Goal: Task Accomplishment & Management: Manage account settings

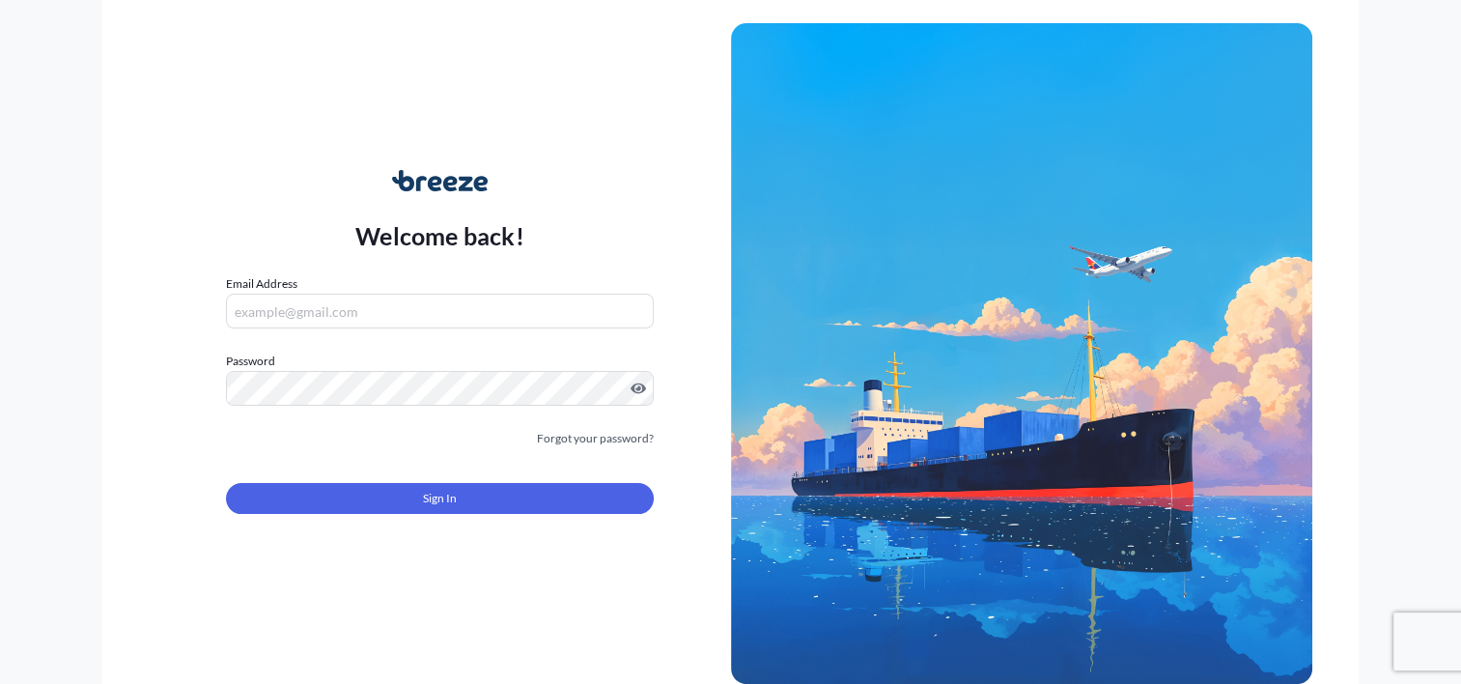
type input "[PERSON_NAME][EMAIL_ADDRESS][DOMAIN_NAME]"
drag, startPoint x: 553, startPoint y: 518, endPoint x: 555, endPoint y: 499, distance: 18.6
click at [553, 518] on form "Email Address [PERSON_NAME][EMAIL_ADDRESS][DOMAIN_NAME] Password Must include: …" at bounding box center [439, 405] width 427 height 263
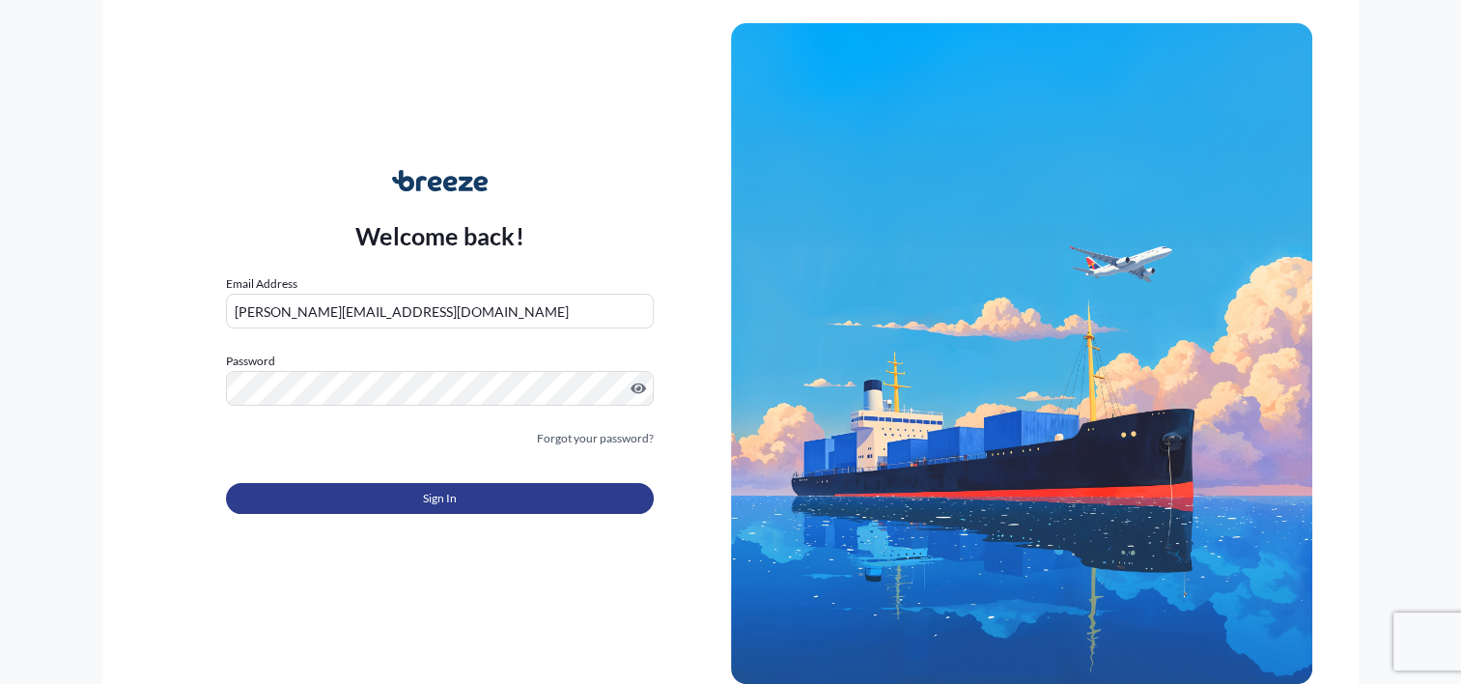
click at [555, 497] on button "Sign In" at bounding box center [439, 498] width 427 height 31
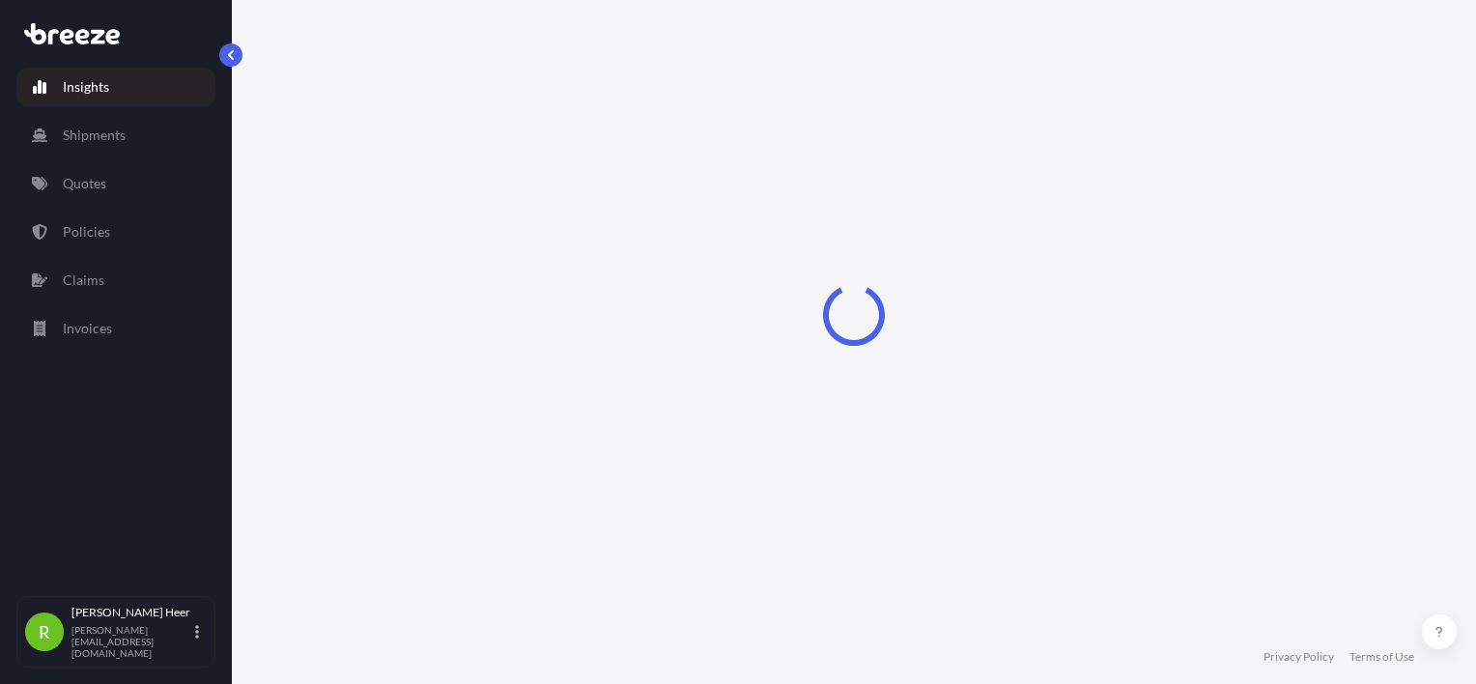
select select "2025"
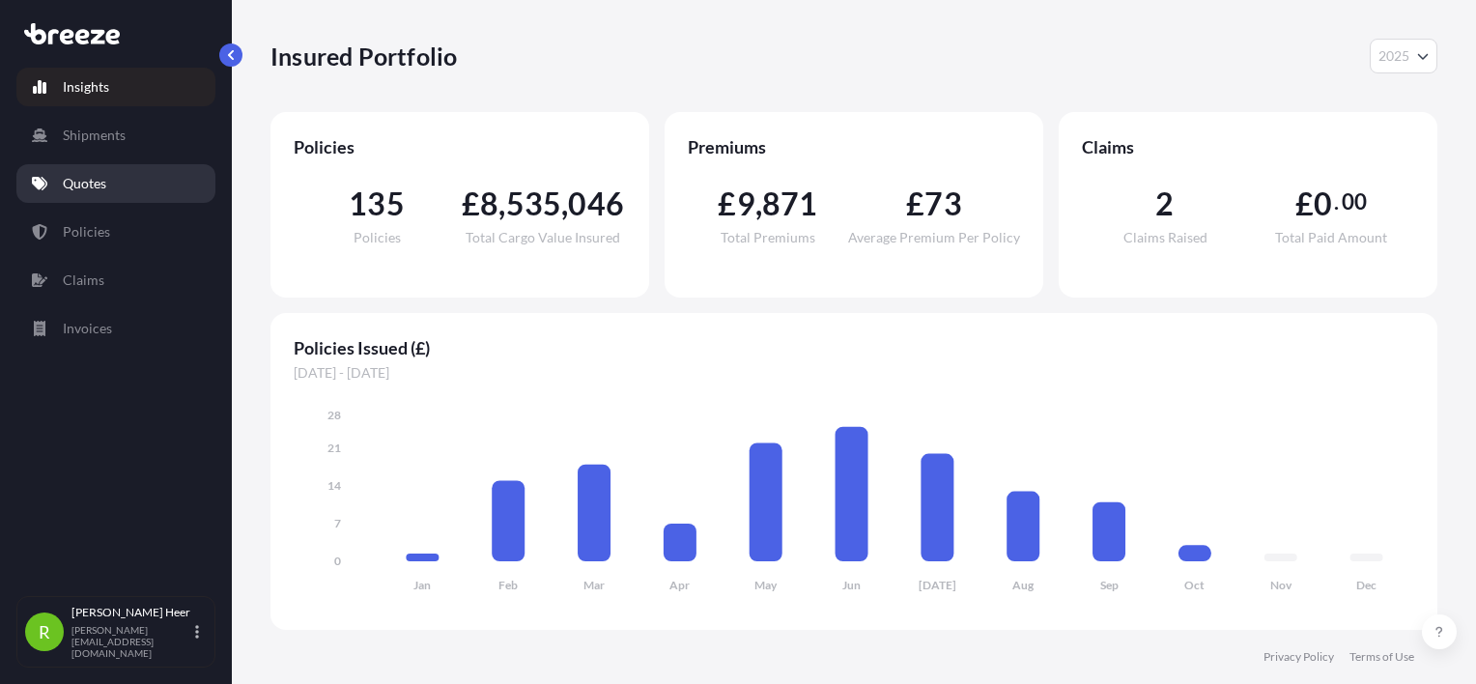
click at [116, 187] on link "Quotes" at bounding box center [115, 183] width 199 height 39
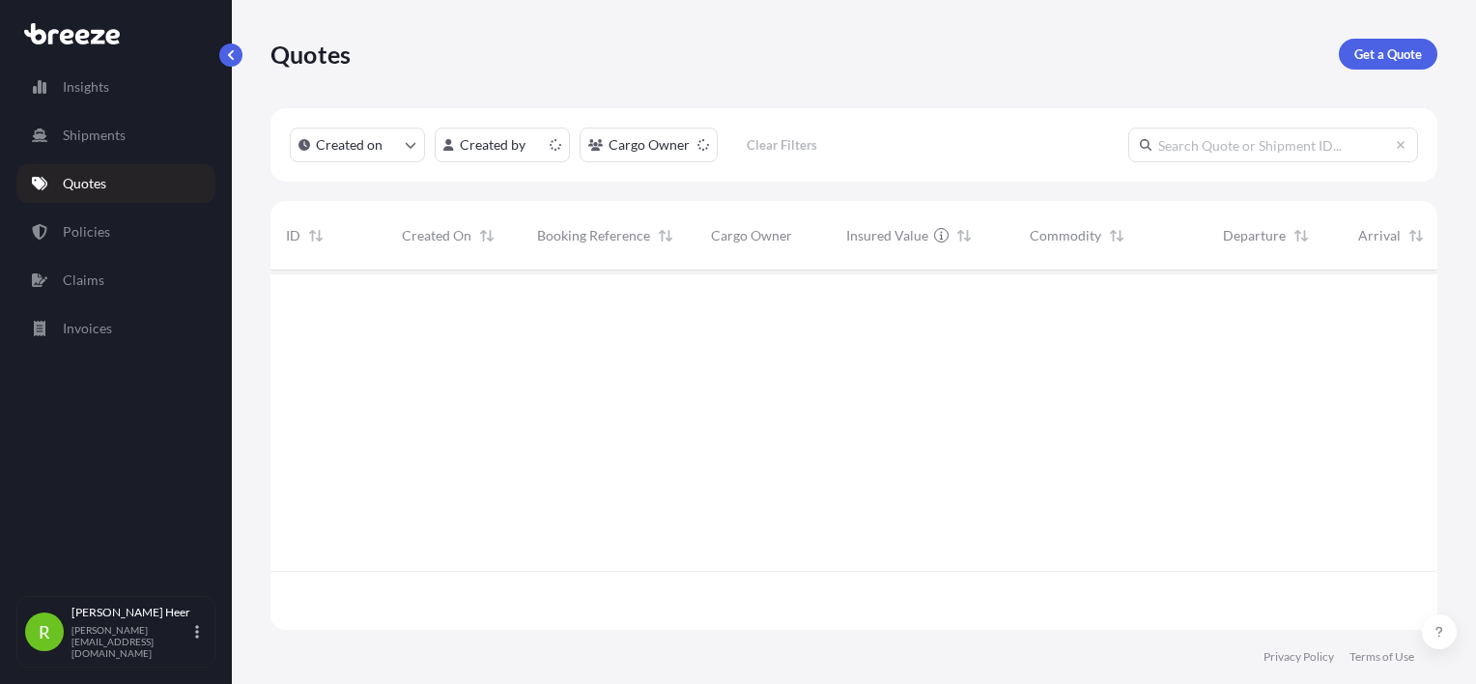
scroll to position [355, 1151]
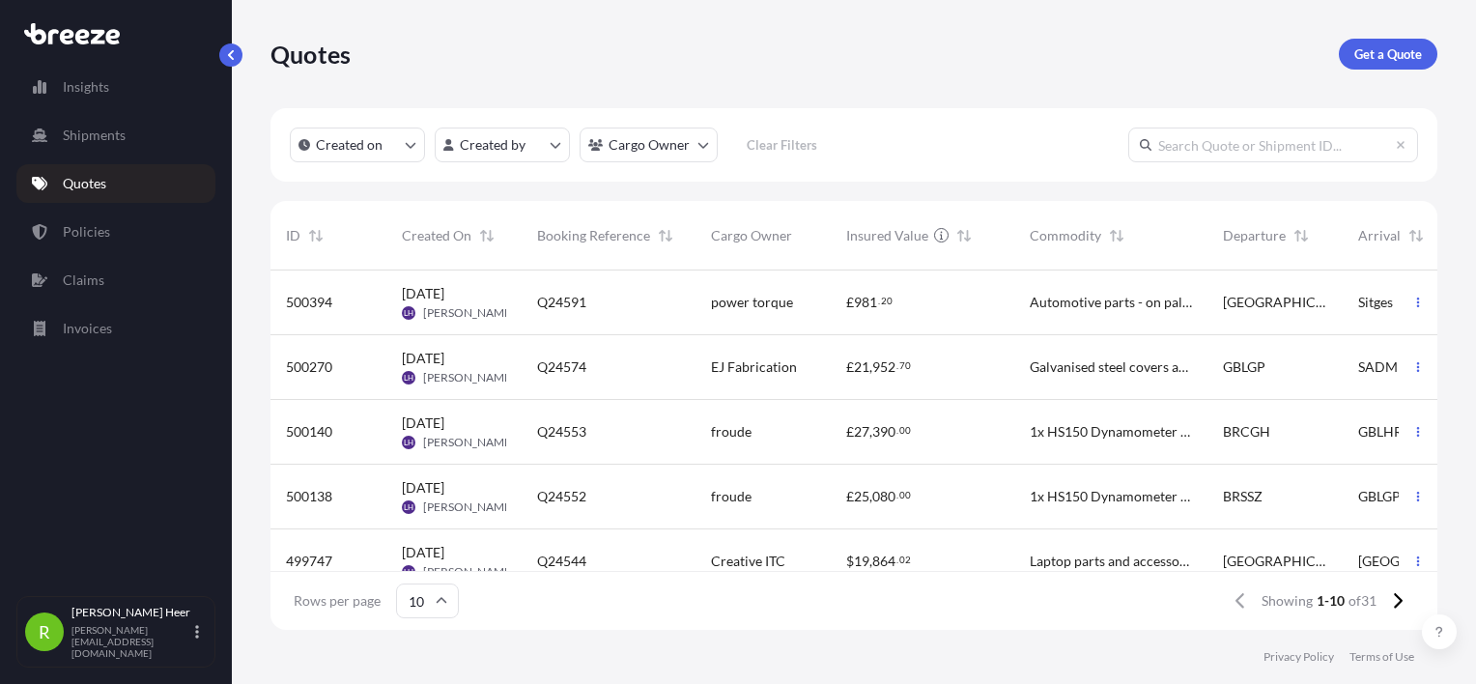
click at [1322, 139] on input "text" at bounding box center [1273, 145] width 290 height 35
paste input "Q24492"
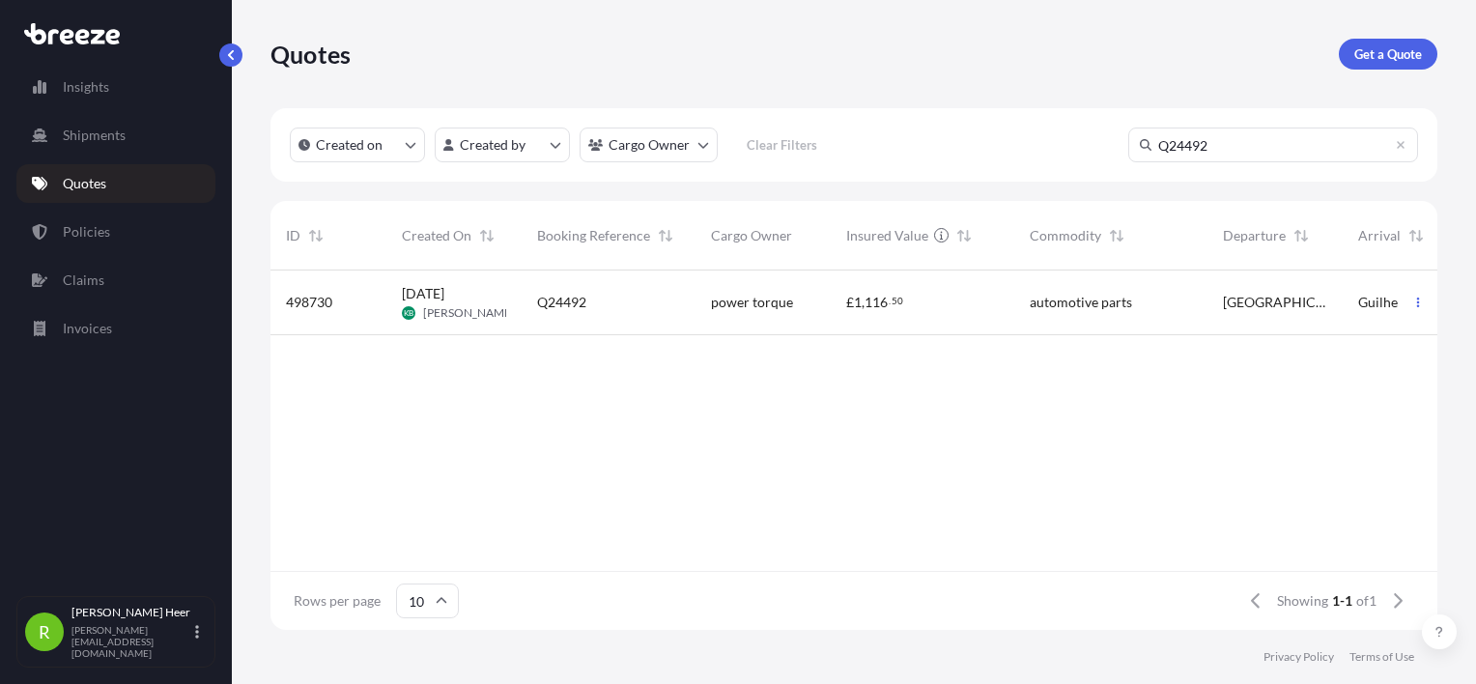
type input "Q24492"
click at [1114, 305] on span "automotive parts" at bounding box center [1081, 302] width 102 height 19
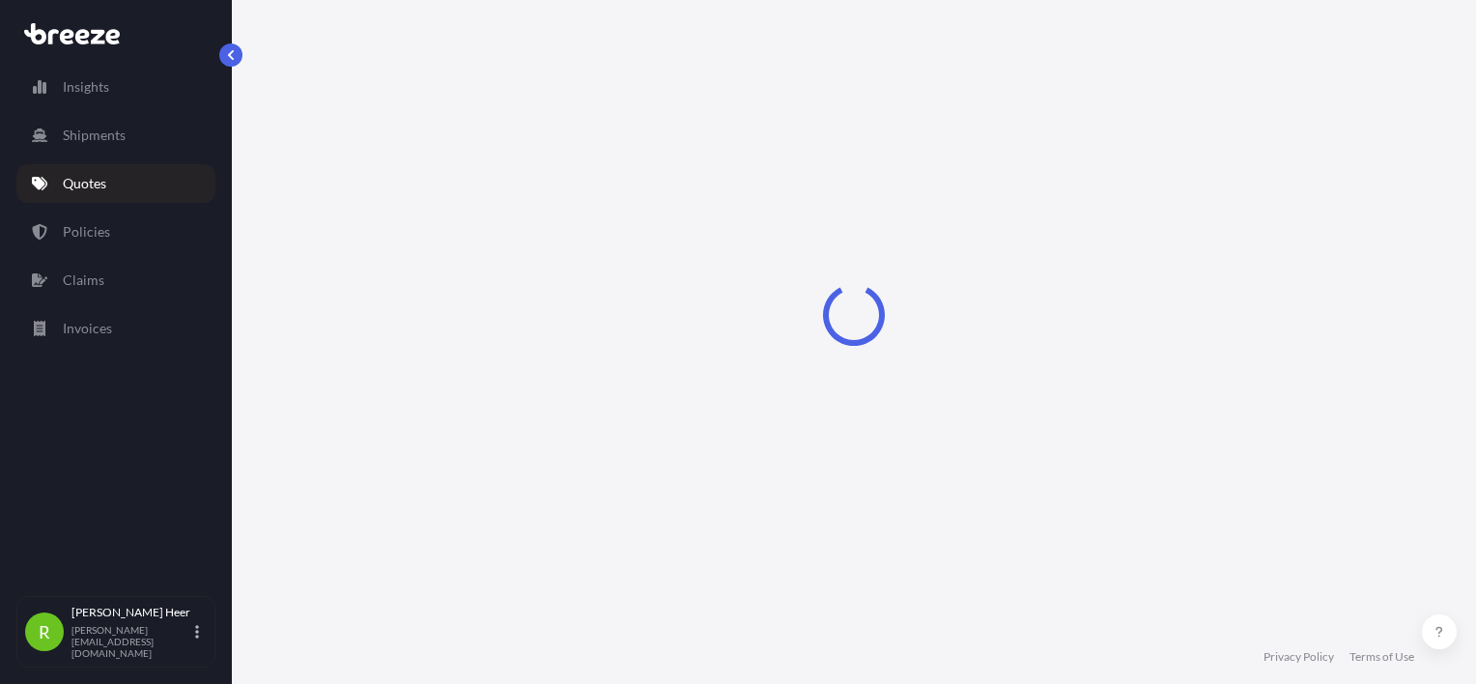
select select "Road"
select select "1"
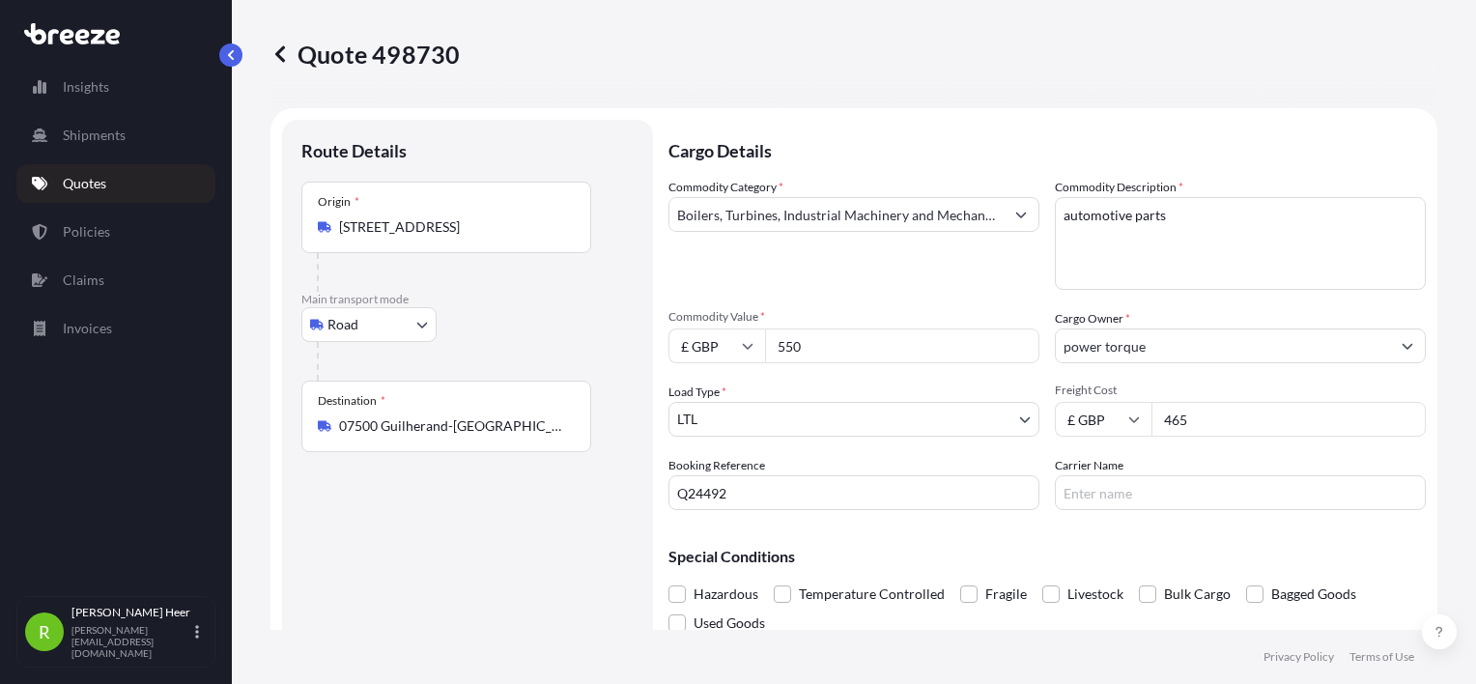
drag, startPoint x: 1239, startPoint y: 420, endPoint x: 475, endPoint y: 420, distance: 764.1
click at [475, 420] on form "Route Details Place of loading Road Road Rail Origin * [GEOGRAPHIC_DATA] Main t…" at bounding box center [853, 398] width 1167 height 580
type input "137"
drag, startPoint x: 730, startPoint y: 503, endPoint x: -94, endPoint y: 511, distance: 824.0
click at [0, 511] on html "Insights Shipments Quotes Policies Claims Invoices R [PERSON_NAME] [PERSON_NAME…" at bounding box center [738, 342] width 1476 height 684
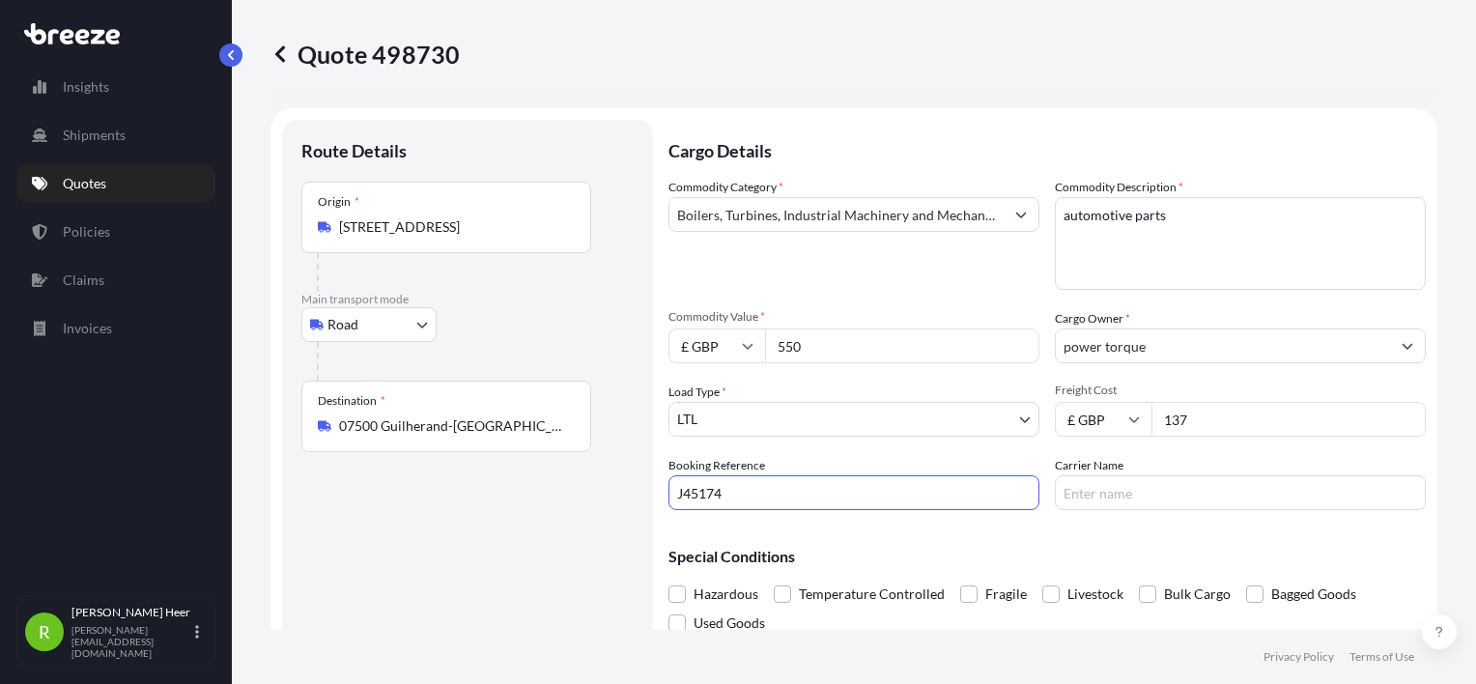
type input "J45174"
click at [582, 492] on div "Route Details Place of loading Road Road Rail Origin * [GEOGRAPHIC_DATA] Main t…" at bounding box center [467, 398] width 332 height 518
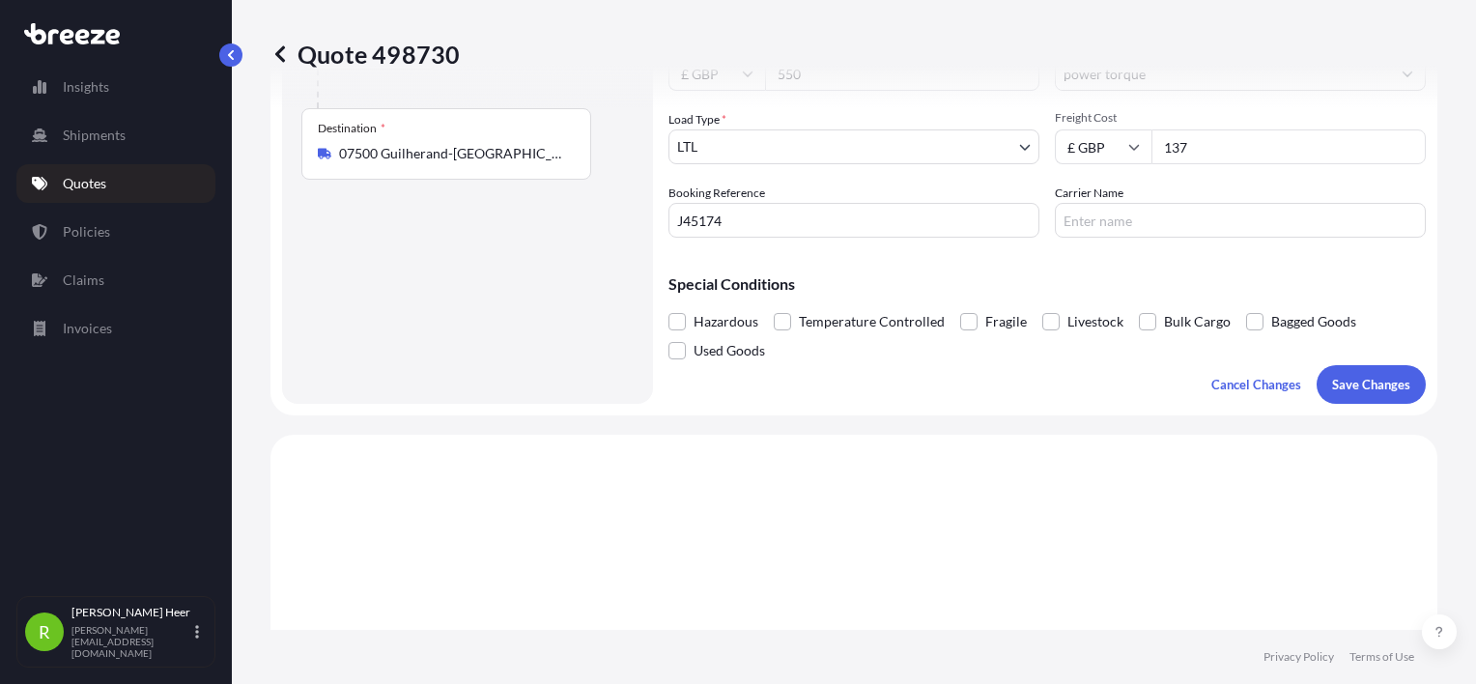
scroll to position [290, 0]
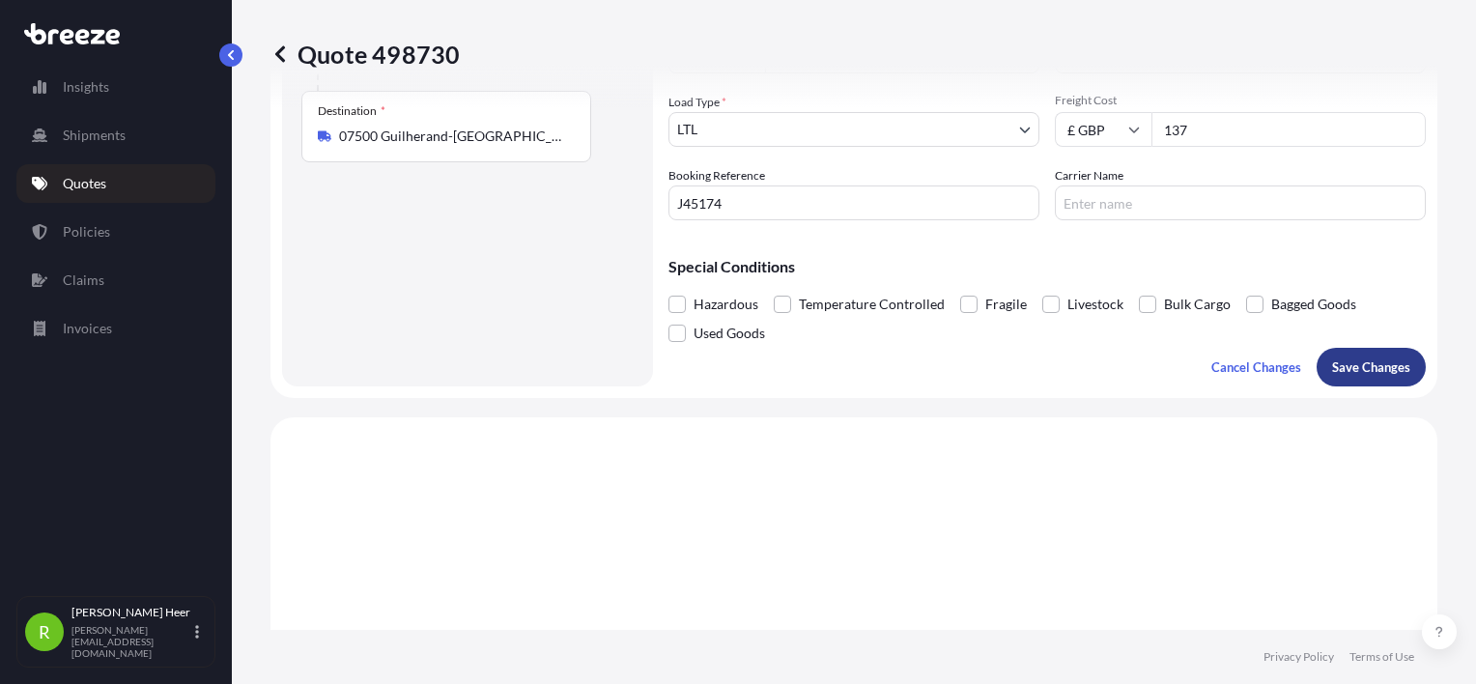
click at [1383, 363] on p "Save Changes" at bounding box center [1371, 366] width 78 height 19
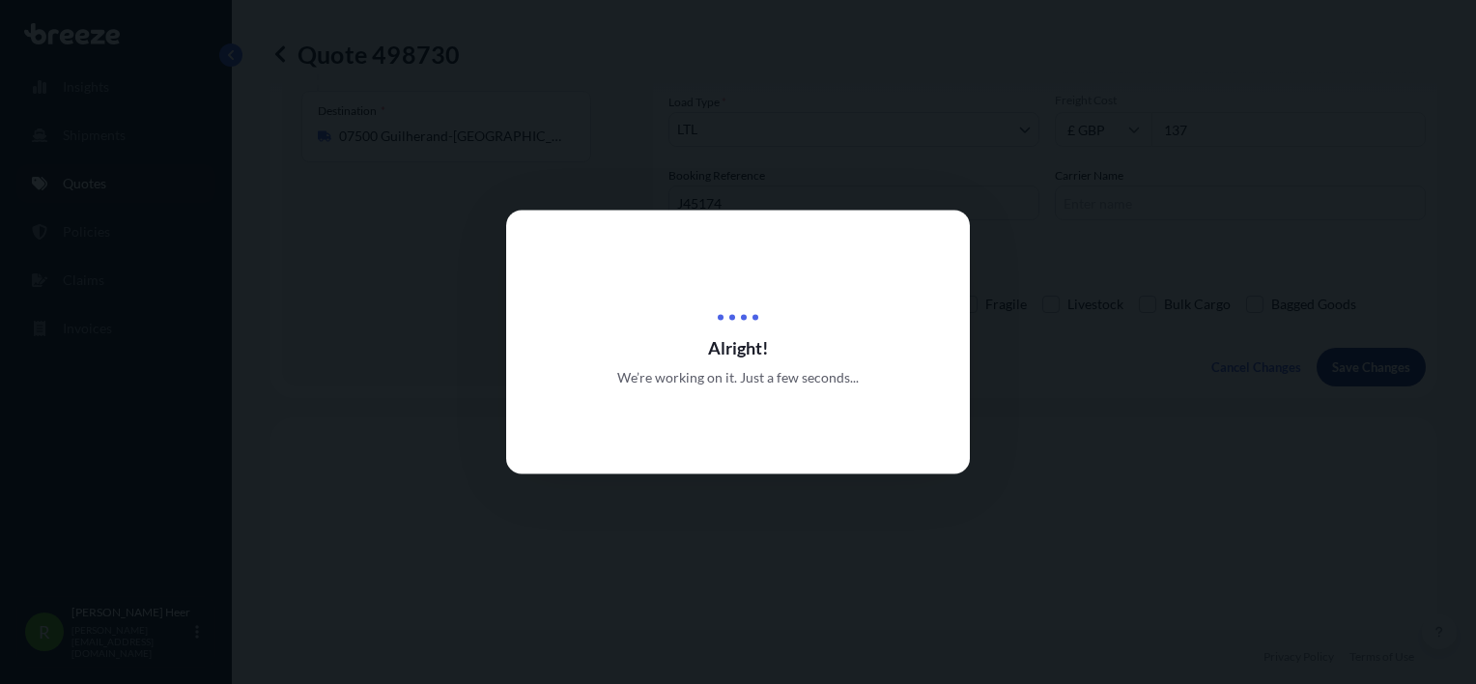
type input "[STREET_ADDRESS]"
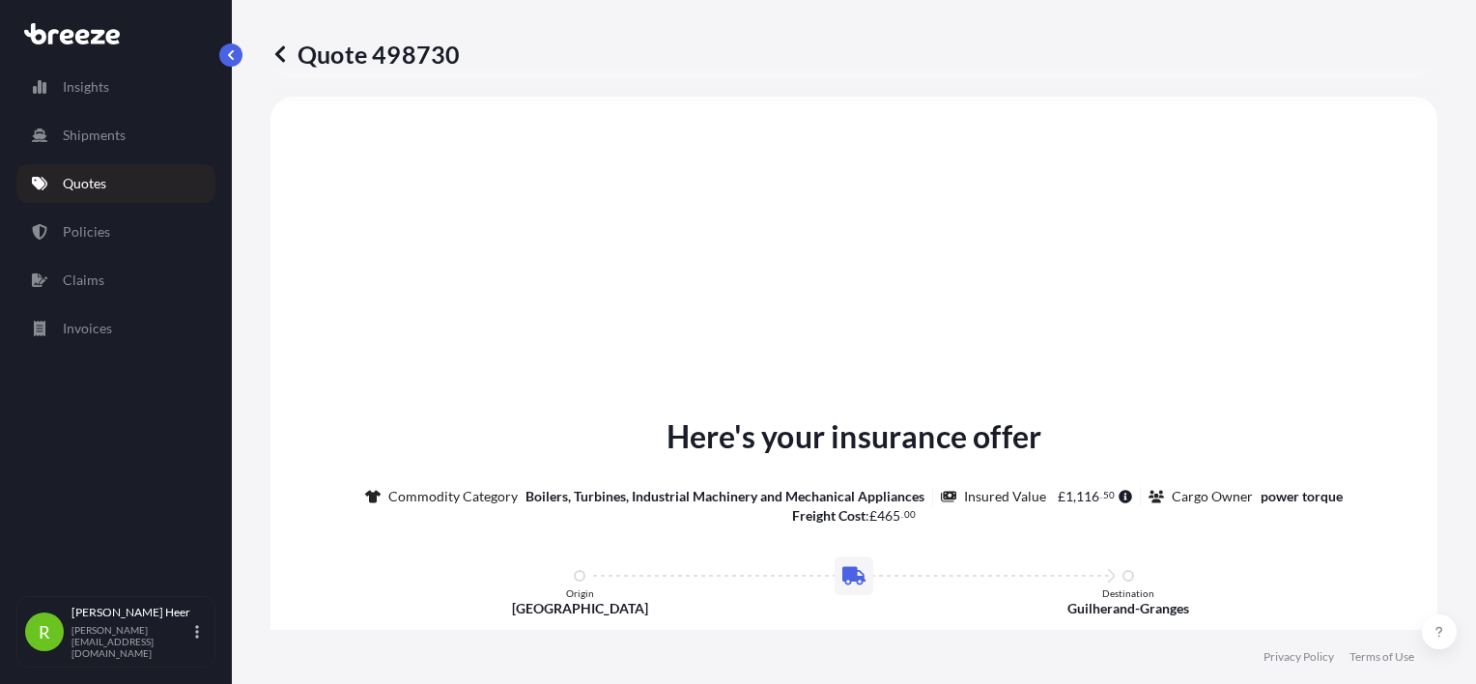
select select "Road"
select select "1"
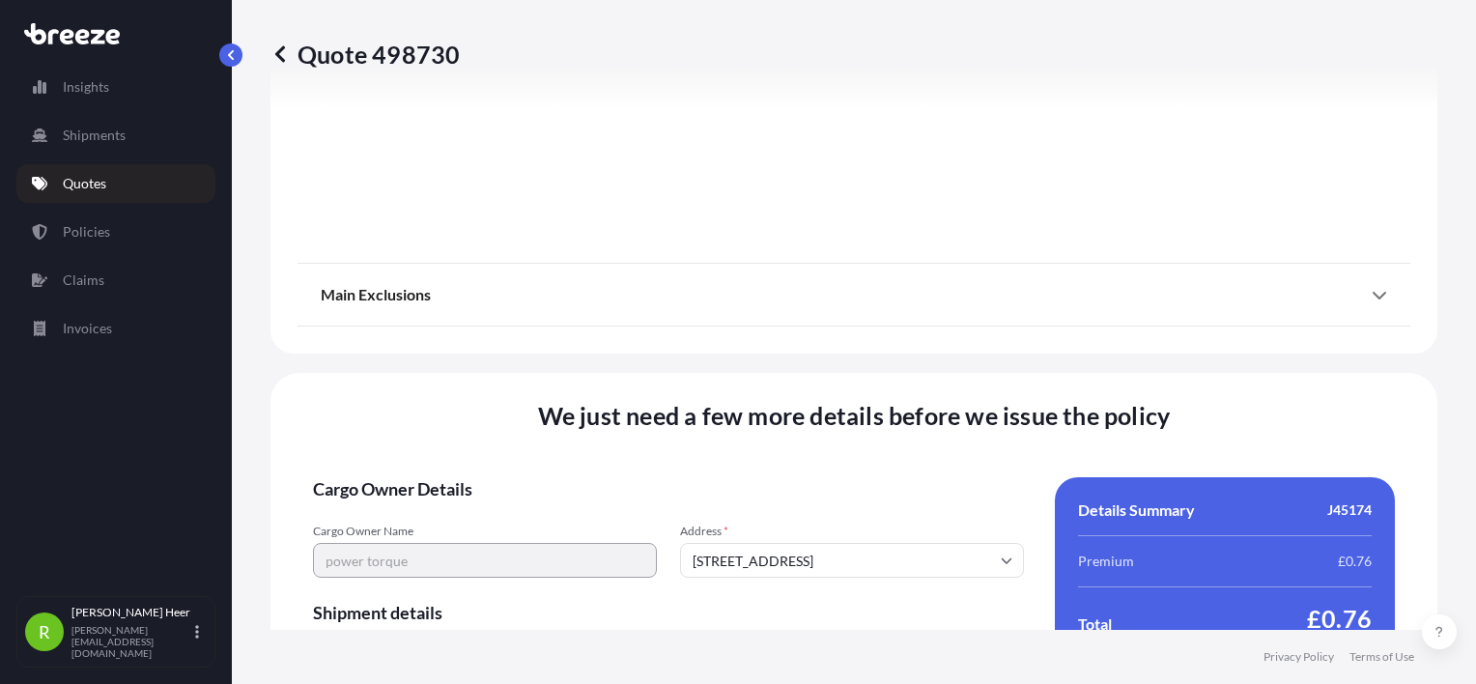
scroll to position [2408, 0]
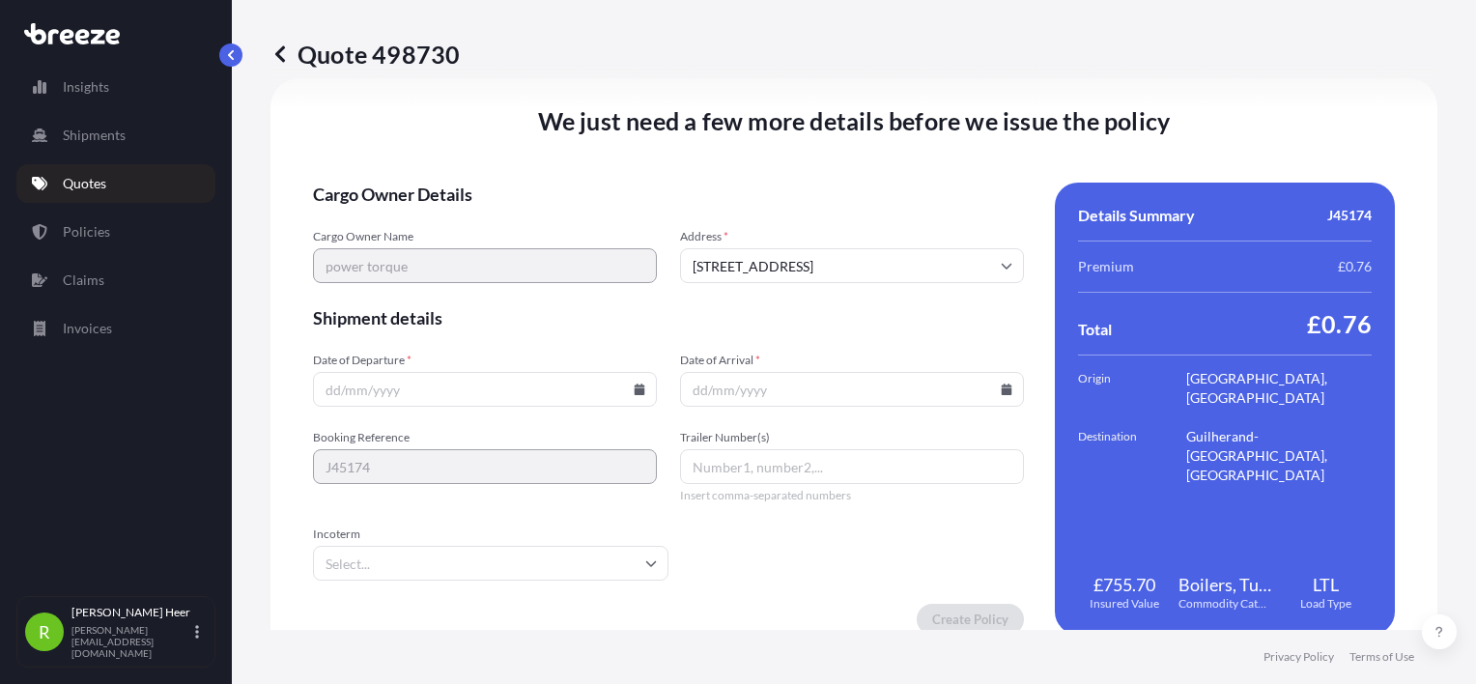
click at [614, 389] on input "Date of Departure *" at bounding box center [485, 389] width 344 height 35
click at [626, 389] on input "Date of Departure *" at bounding box center [485, 389] width 344 height 35
click at [635, 389] on icon at bounding box center [640, 389] width 11 height 12
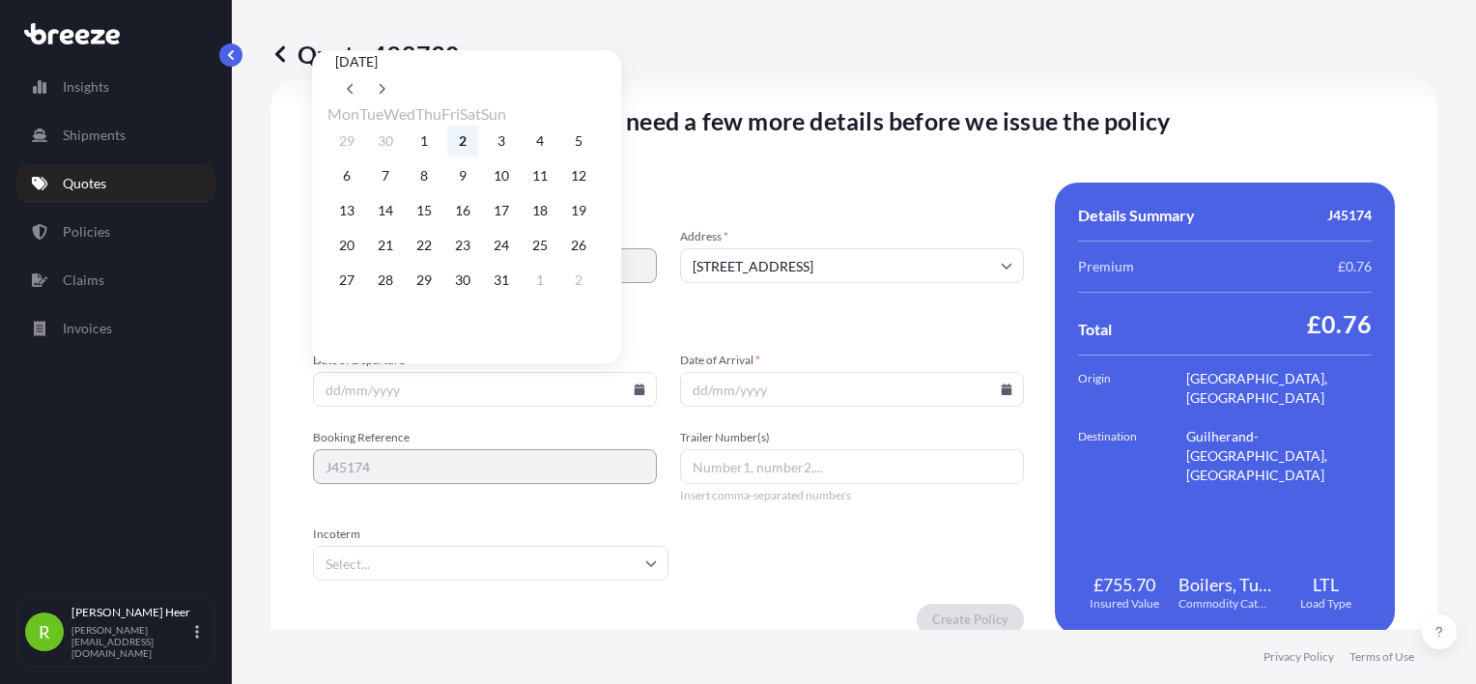
click at [472, 141] on button "2" at bounding box center [462, 141] width 31 height 31
type input "[DATE]"
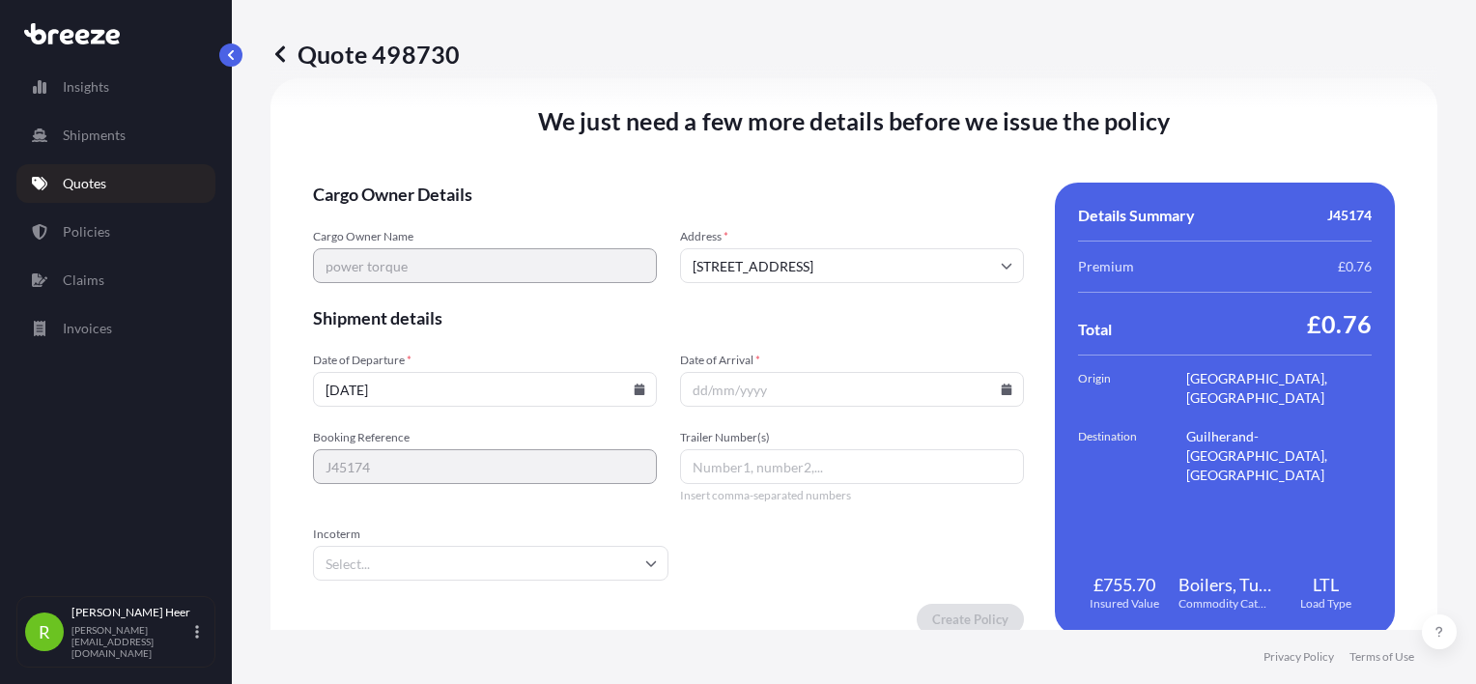
click at [845, 376] on input "Date of Arrival *" at bounding box center [852, 389] width 344 height 35
click at [993, 378] on input "Date of Arrival *" at bounding box center [852, 389] width 344 height 35
click at [996, 380] on input "Date of Arrival *" at bounding box center [852, 389] width 344 height 35
click at [1001, 383] on icon at bounding box center [1007, 389] width 12 height 12
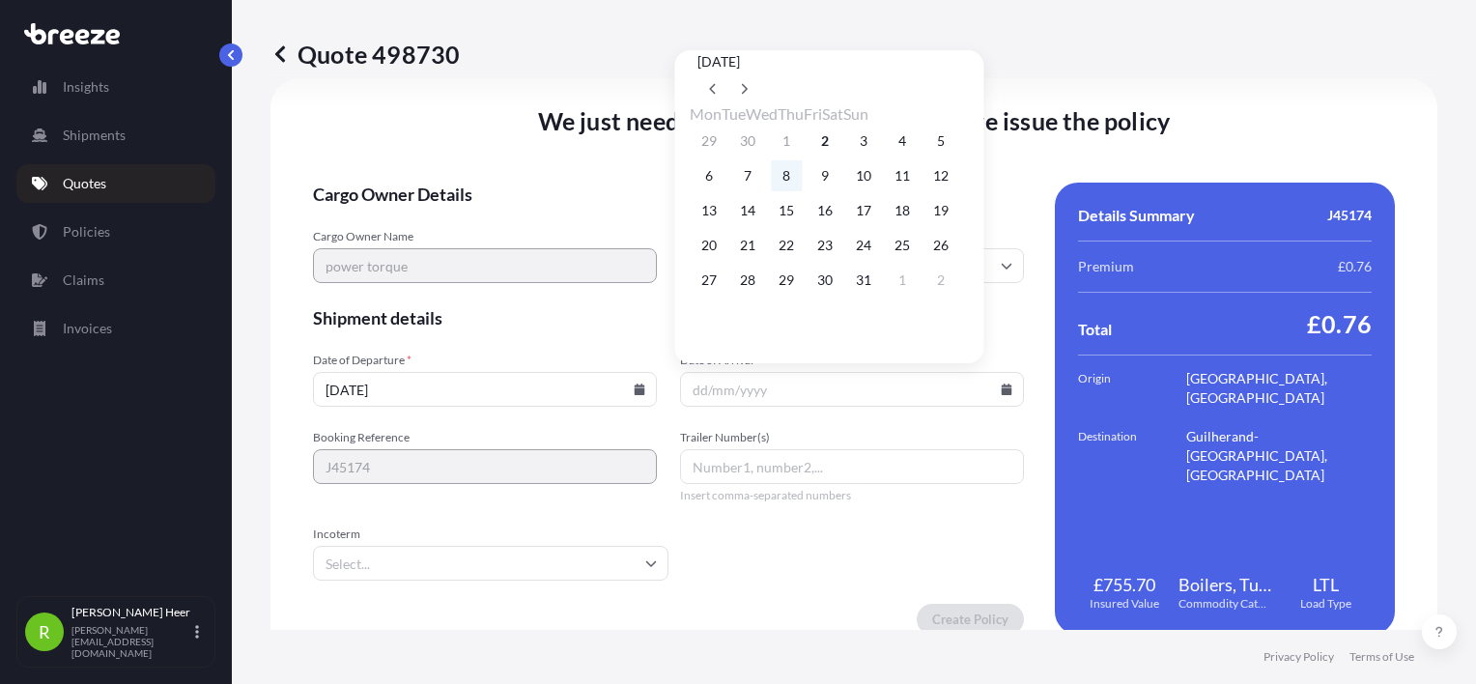
click at [802, 172] on button "8" at bounding box center [786, 175] width 31 height 31
type input "[DATE]"
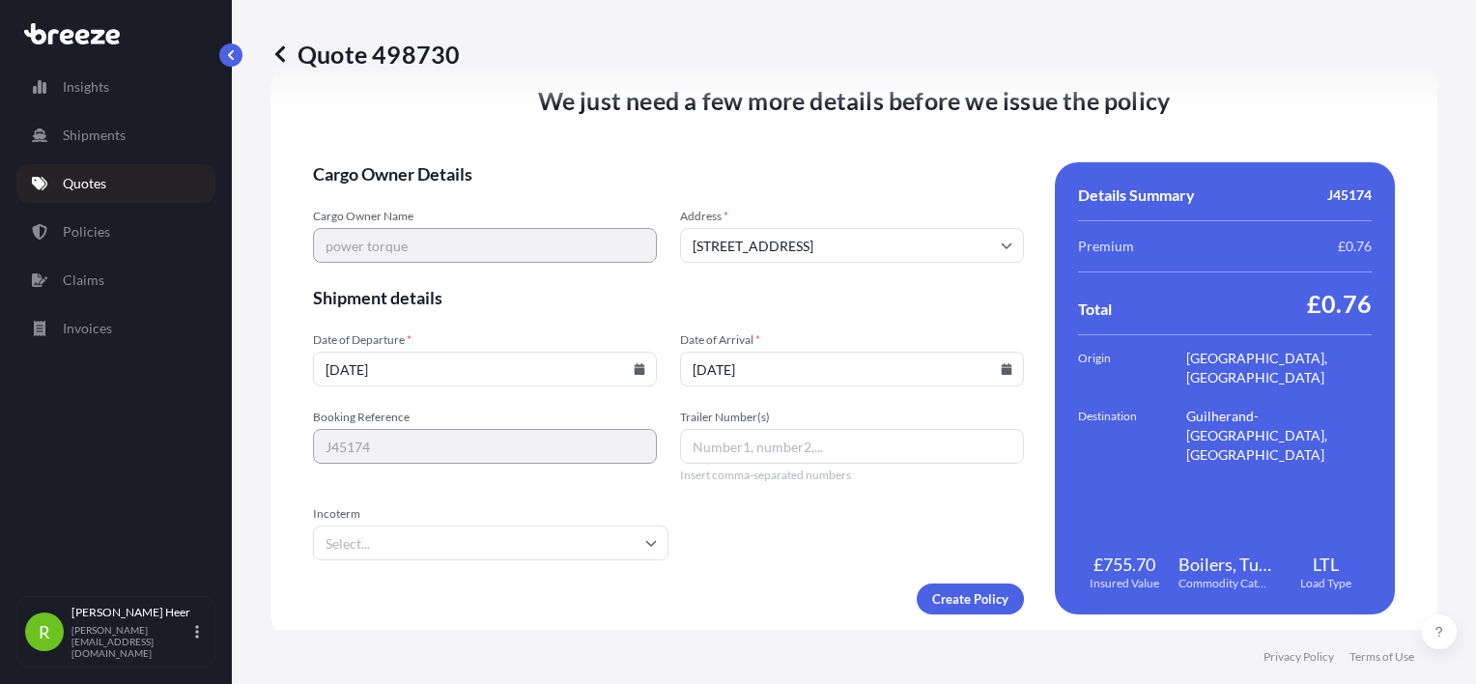
scroll to position [2439, 0]
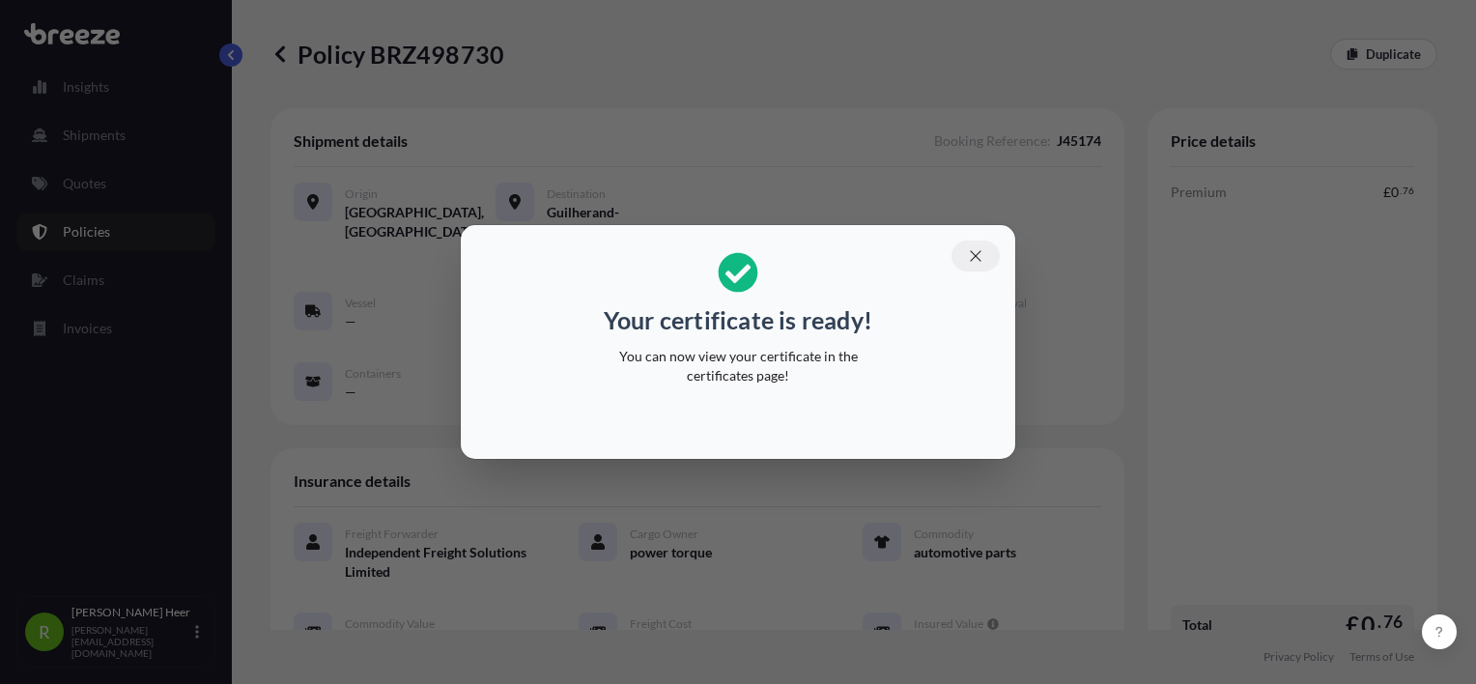
click at [982, 247] on icon "button" at bounding box center [975, 255] width 17 height 17
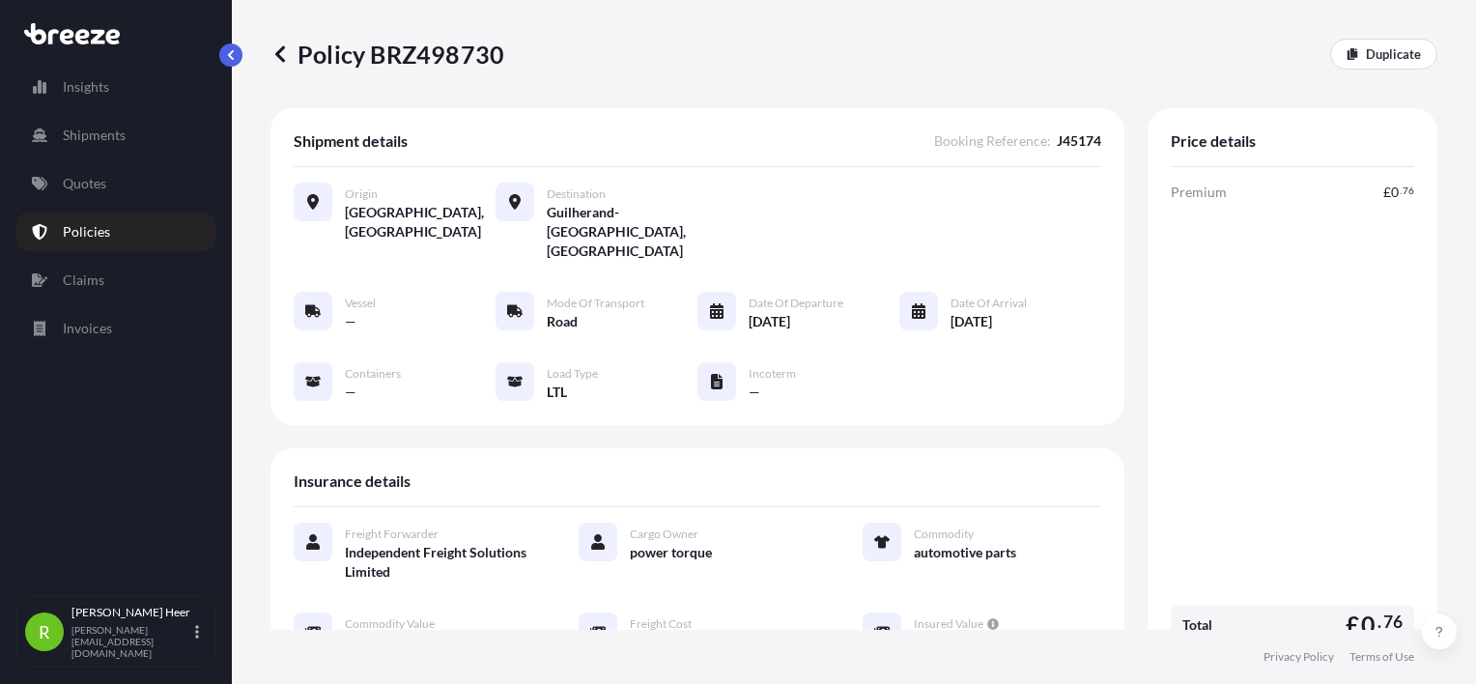
click at [449, 73] on div "Policy BRZ498730 Duplicate" at bounding box center [853, 54] width 1167 height 108
click at [452, 63] on p "Policy BRZ498730" at bounding box center [387, 54] width 234 height 31
copy p "BRZ498730"
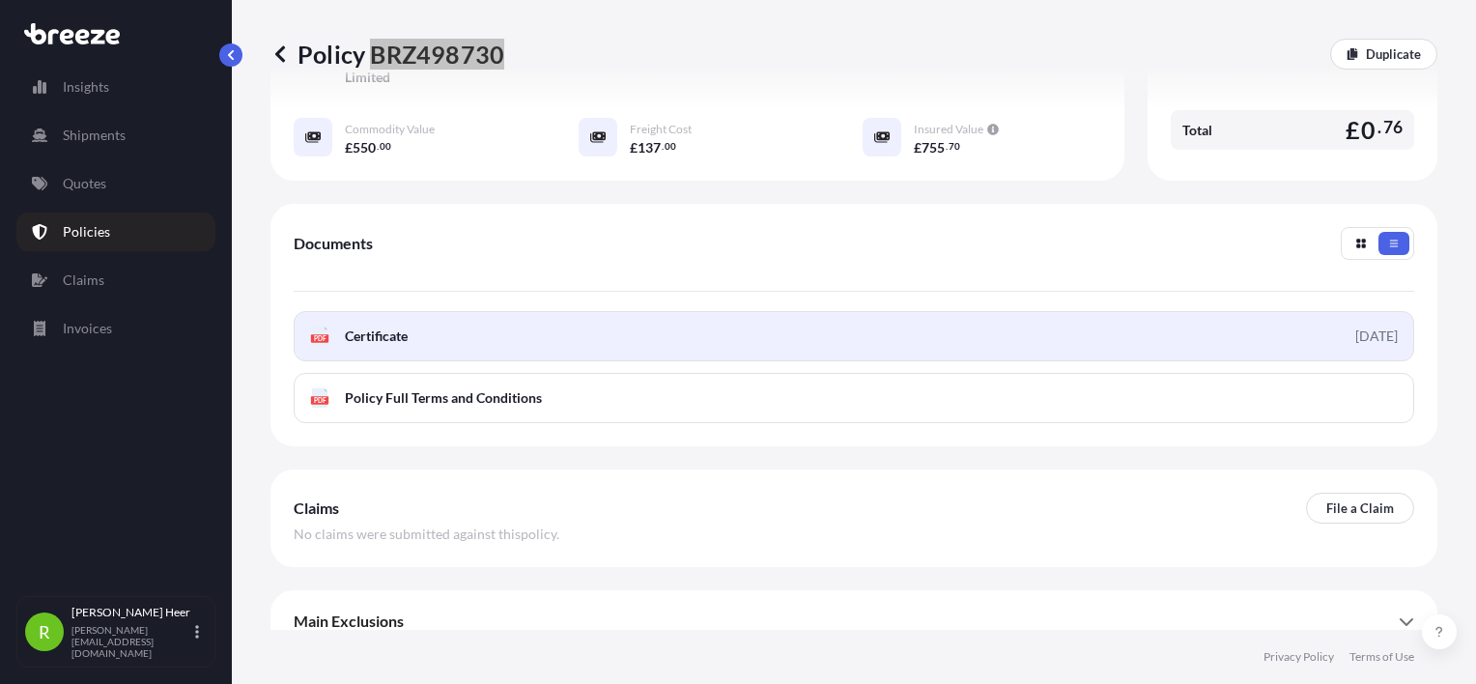
click at [410, 311] on link "PDF Certificate [DATE]" at bounding box center [854, 336] width 1121 height 50
